Goal: Find specific page/section: Find specific page/section

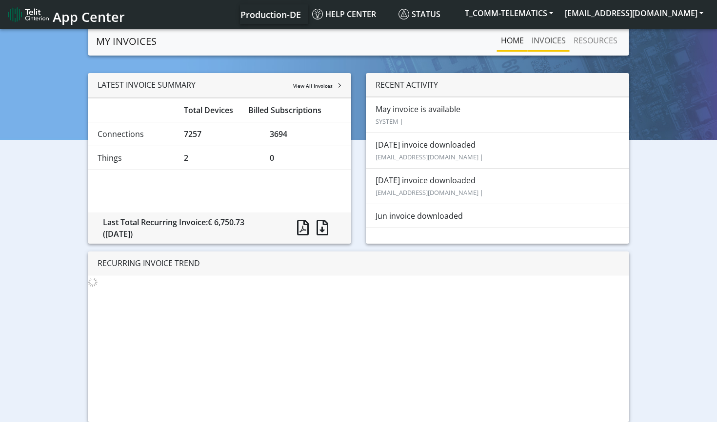
click at [550, 39] on link "INVOICES" at bounding box center [548, 40] width 42 height 19
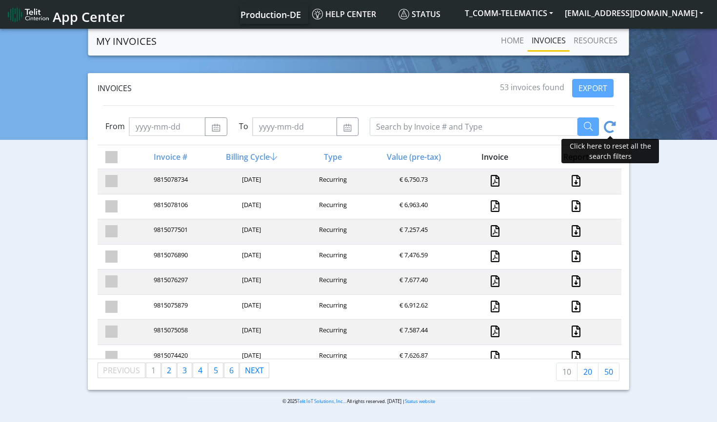
click at [610, 125] on icon at bounding box center [610, 128] width 12 height 15
click at [614, 127] on icon at bounding box center [610, 128] width 12 height 15
click at [605, 123] on icon at bounding box center [610, 128] width 12 height 15
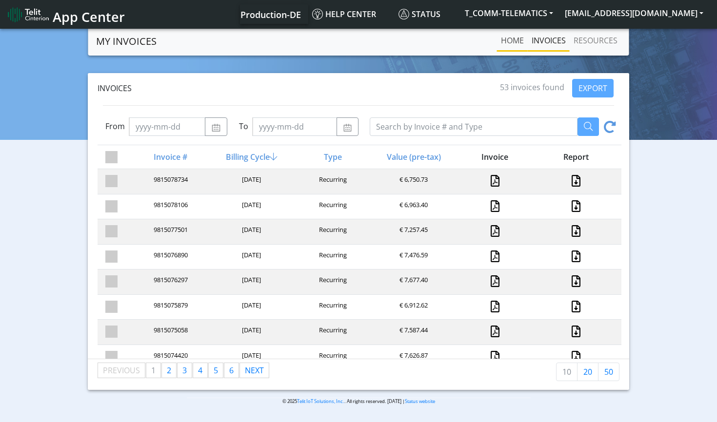
click at [513, 47] on link "Home" at bounding box center [512, 40] width 31 height 19
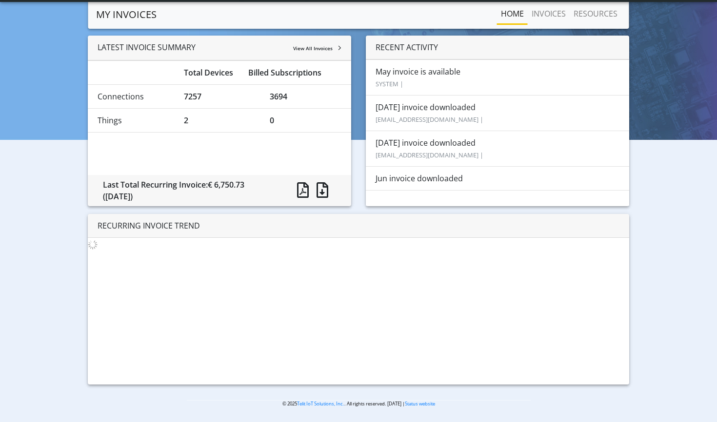
click at [390, 75] on li "May invoice is available SYSTEM |" at bounding box center [497, 77] width 263 height 36
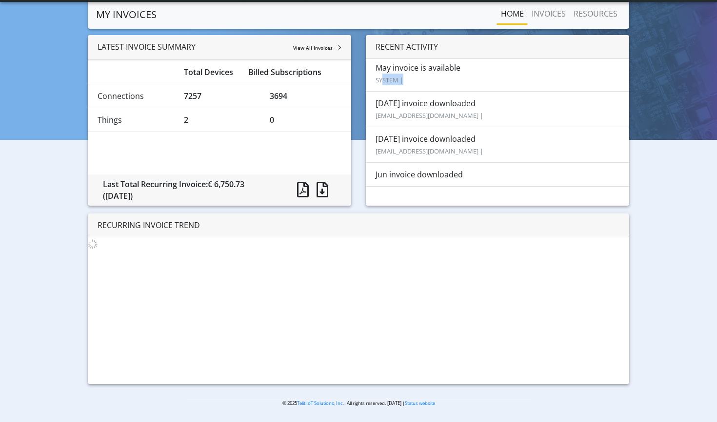
drag, startPoint x: 406, startPoint y: 84, endPoint x: 381, endPoint y: 82, distance: 24.5
click at [381, 82] on li "May invoice is available SYSTEM |" at bounding box center [497, 74] width 263 height 36
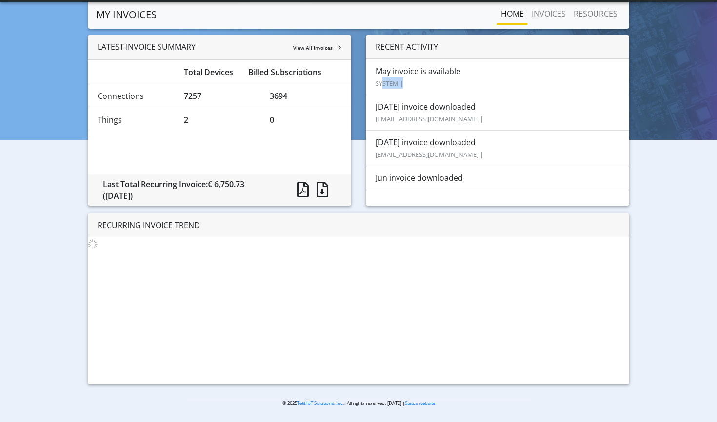
scroll to position [0, 0]
click at [381, 82] on small "SYSTEM |" at bounding box center [389, 82] width 28 height 9
click at [544, 19] on link "INVOICES" at bounding box center [548, 13] width 42 height 19
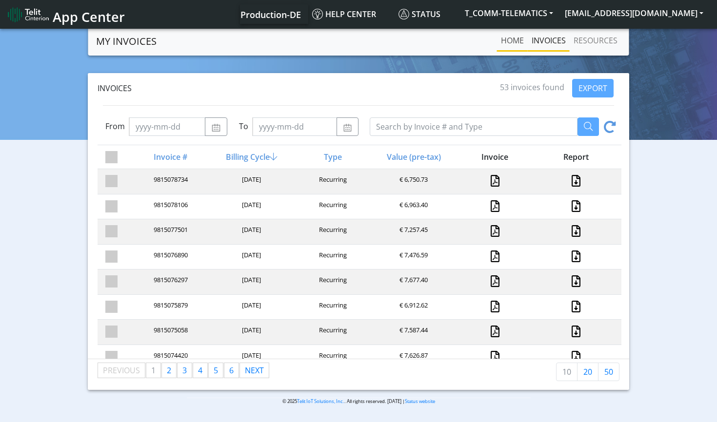
click at [508, 37] on link "Home" at bounding box center [512, 40] width 31 height 19
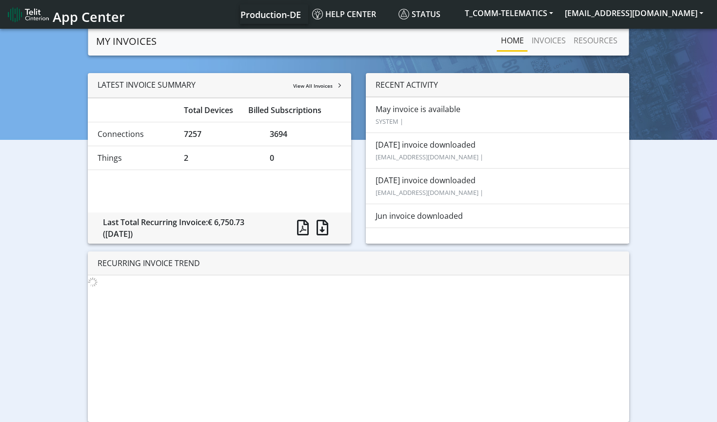
click at [430, 346] on div "RECURRING INVOICE TREND" at bounding box center [358, 337] width 541 height 171
click at [540, 39] on link "INVOICES" at bounding box center [548, 40] width 42 height 19
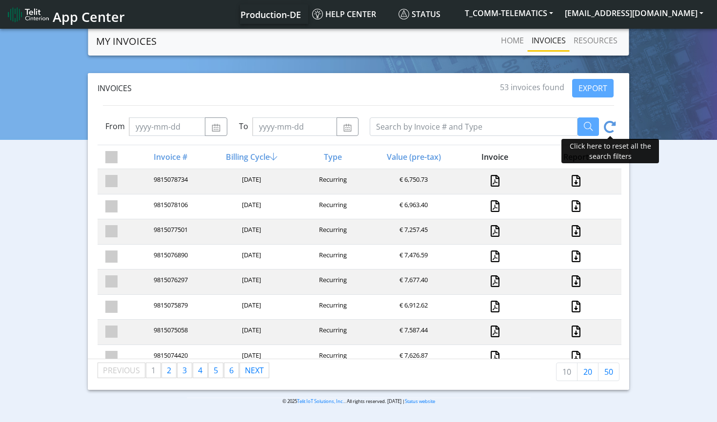
click at [610, 123] on icon at bounding box center [610, 128] width 12 height 15
